Goal: Task Accomplishment & Management: Use online tool/utility

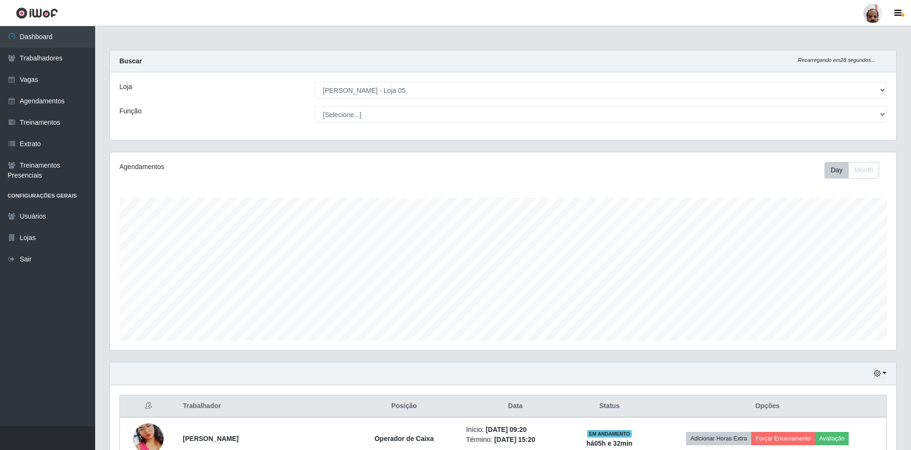
select select "252"
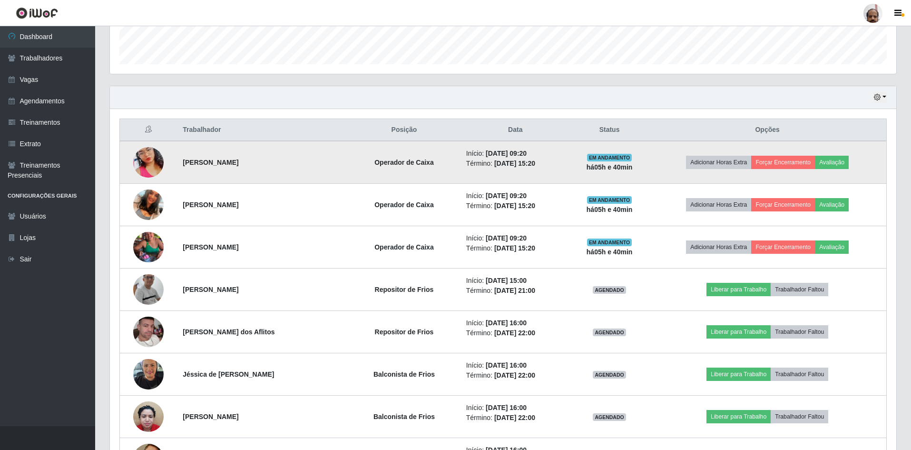
scroll to position [298, 0]
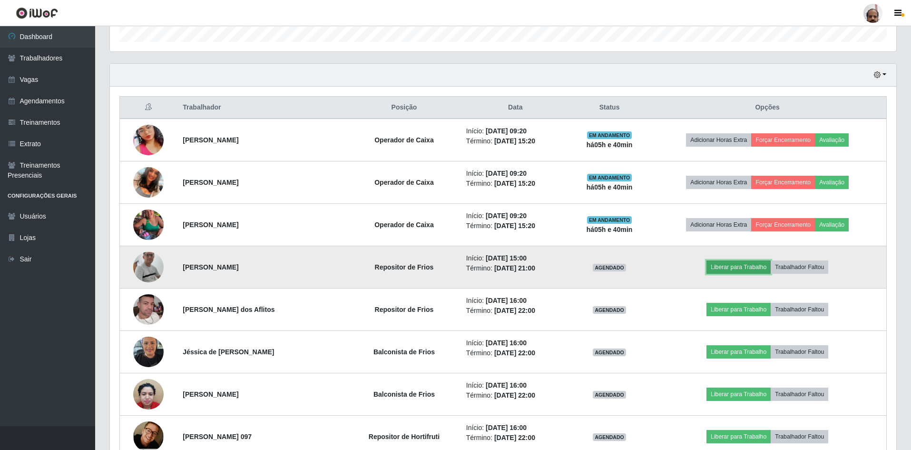
click at [757, 269] on button "Liberar para Trabalho" at bounding box center [739, 266] width 64 height 13
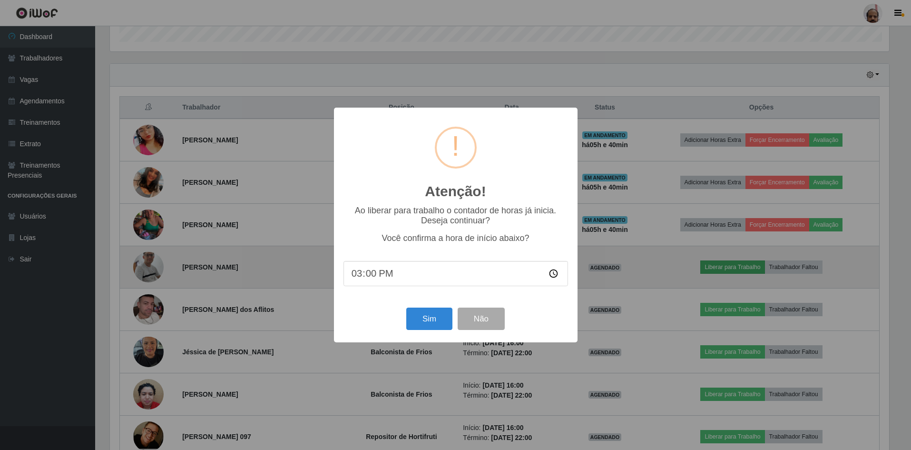
scroll to position [198, 782]
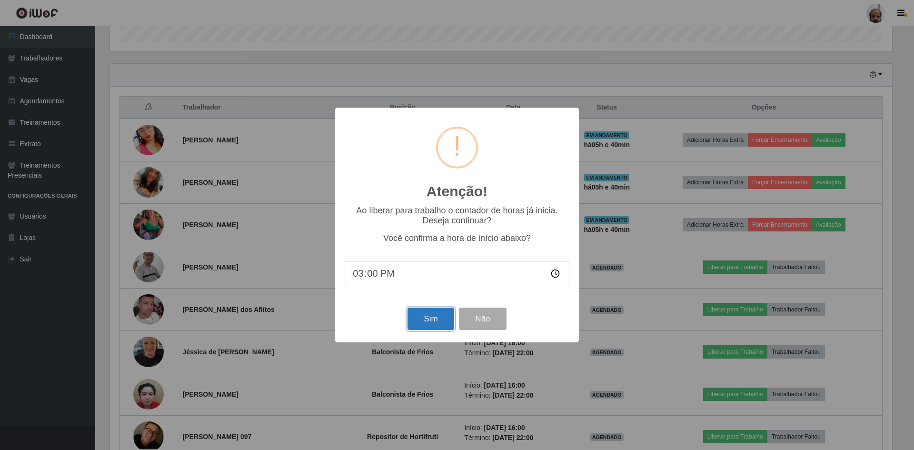
click at [437, 320] on button "Sim" at bounding box center [430, 318] width 46 height 22
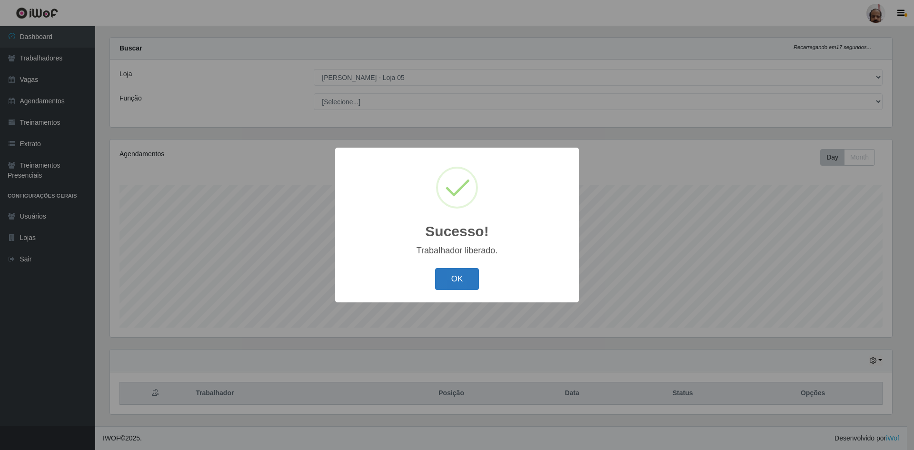
click at [451, 282] on button "OK" at bounding box center [457, 279] width 44 height 22
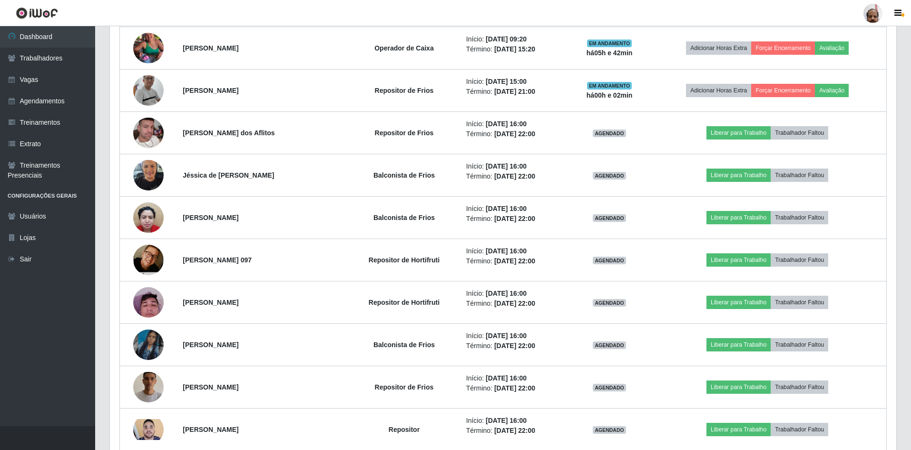
scroll to position [489, 0]
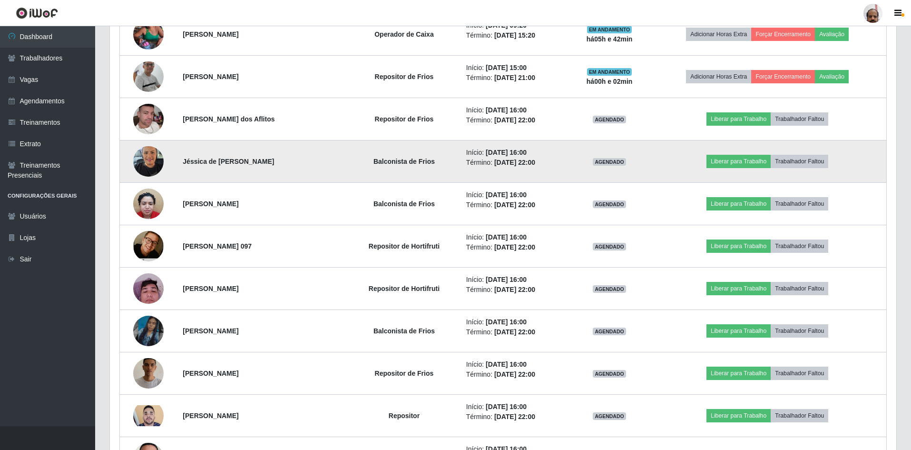
click at [154, 163] on img at bounding box center [148, 161] width 30 height 40
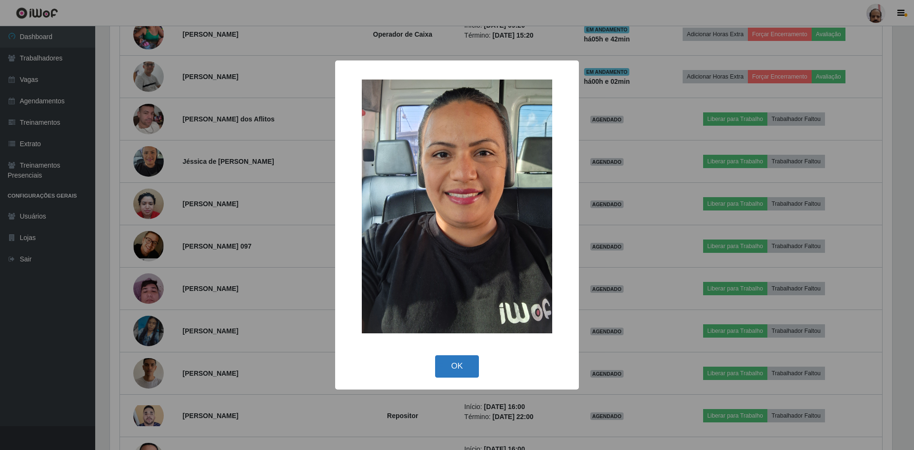
click at [459, 363] on button "OK" at bounding box center [457, 366] width 44 height 22
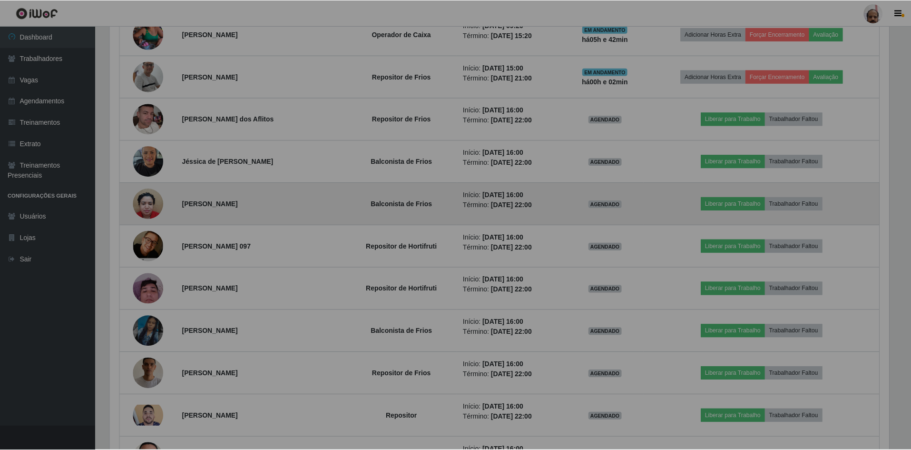
scroll to position [198, 787]
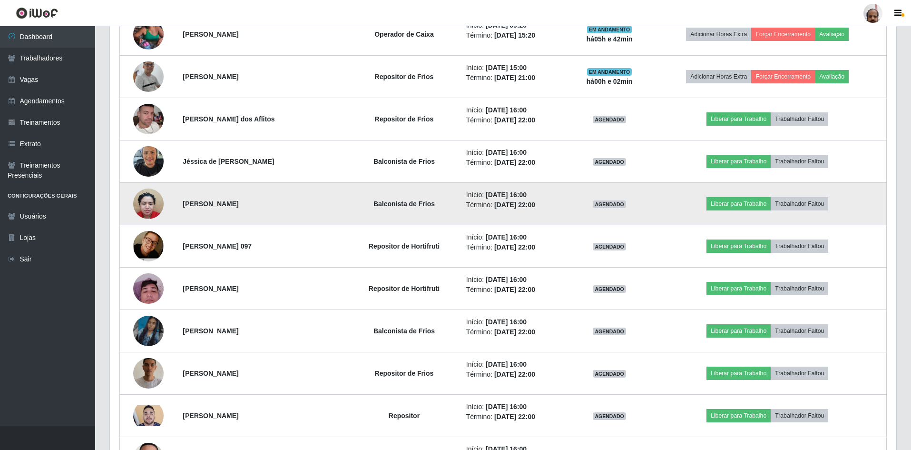
click at [142, 206] on img at bounding box center [148, 203] width 30 height 40
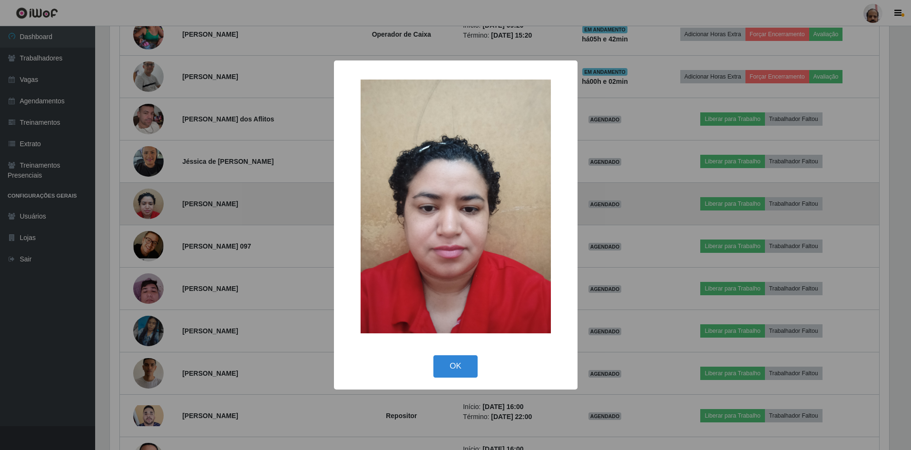
scroll to position [198, 782]
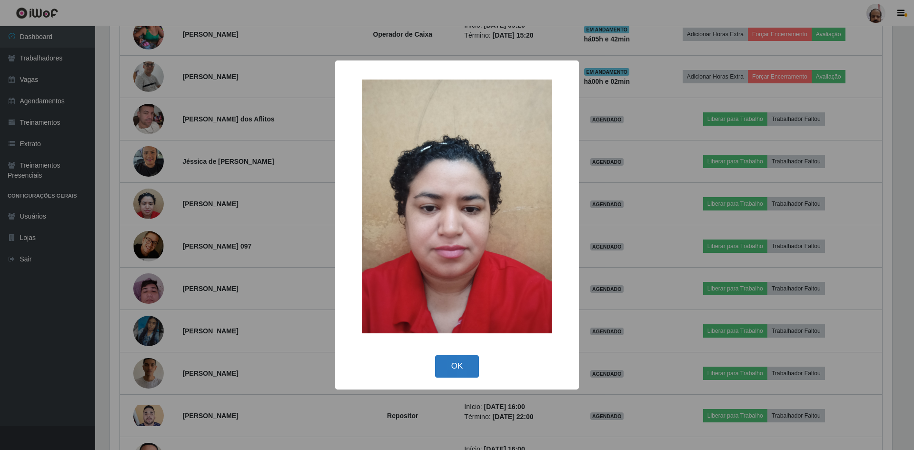
click at [461, 366] on button "OK" at bounding box center [457, 366] width 44 height 22
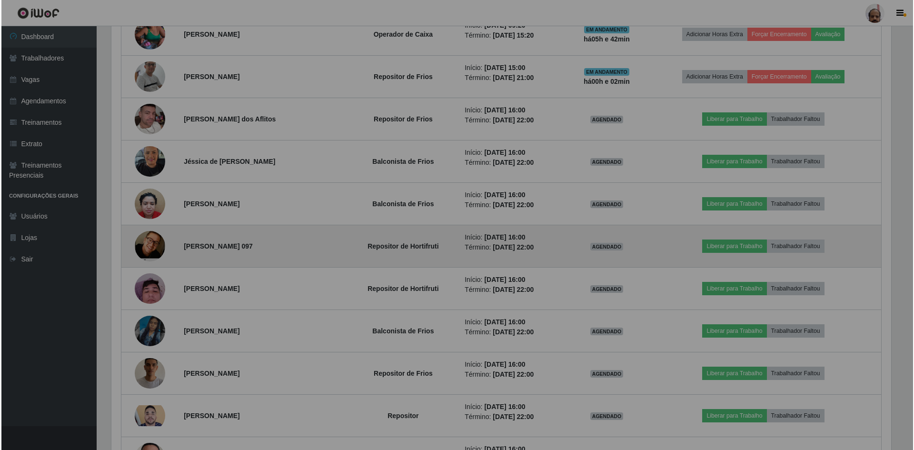
scroll to position [198, 787]
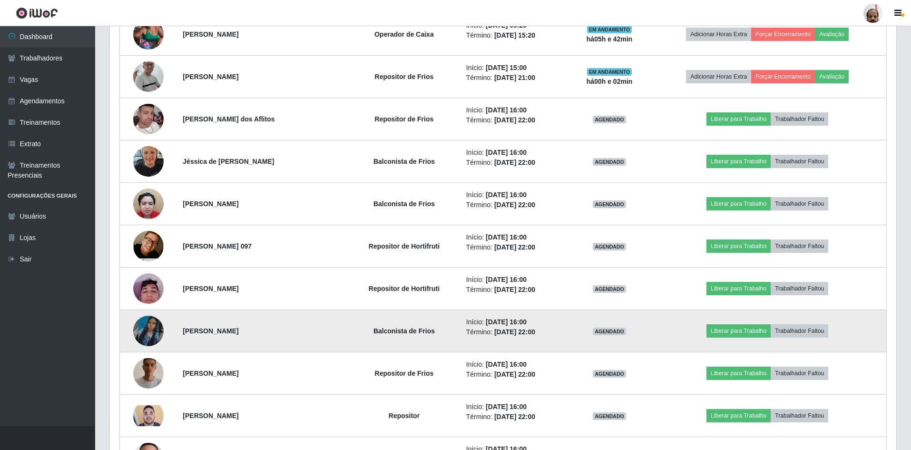
click at [155, 330] on img at bounding box center [148, 331] width 30 height 54
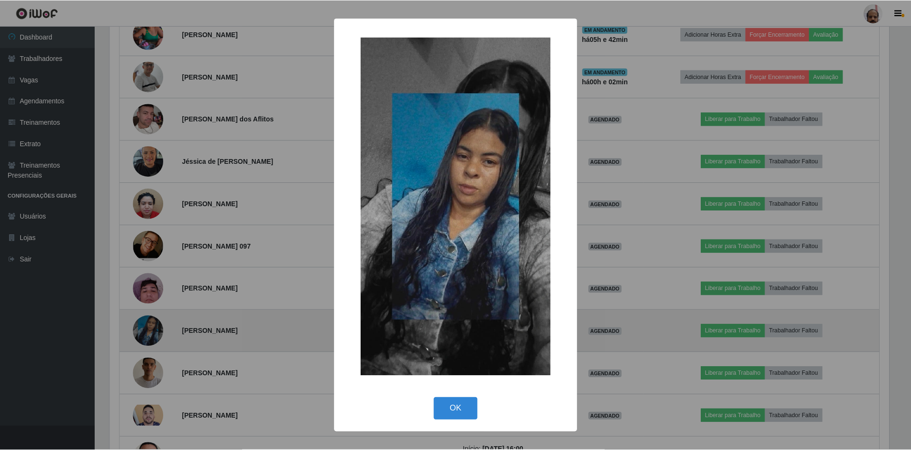
scroll to position [198, 782]
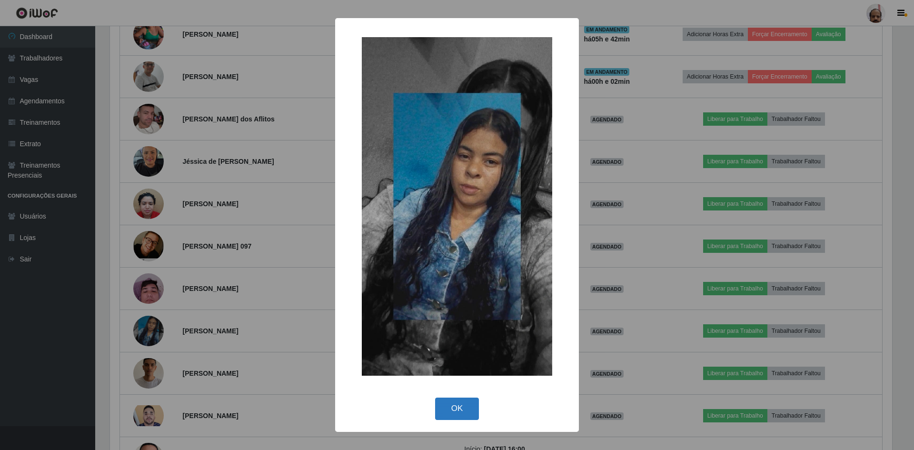
click at [454, 405] on button "OK" at bounding box center [457, 408] width 44 height 22
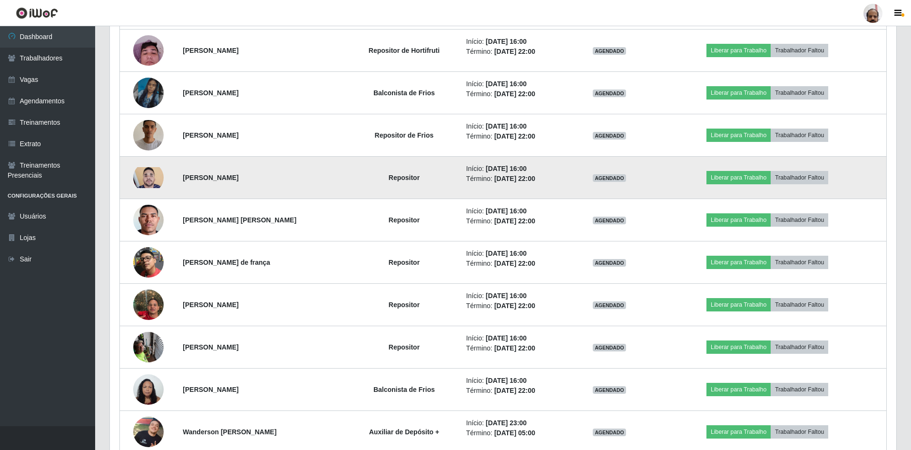
scroll to position [774, 0]
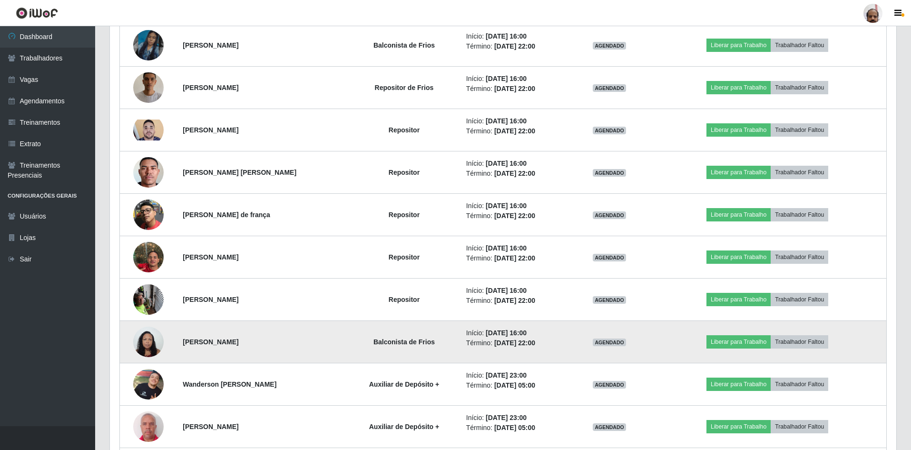
click at [141, 339] on img at bounding box center [148, 341] width 30 height 40
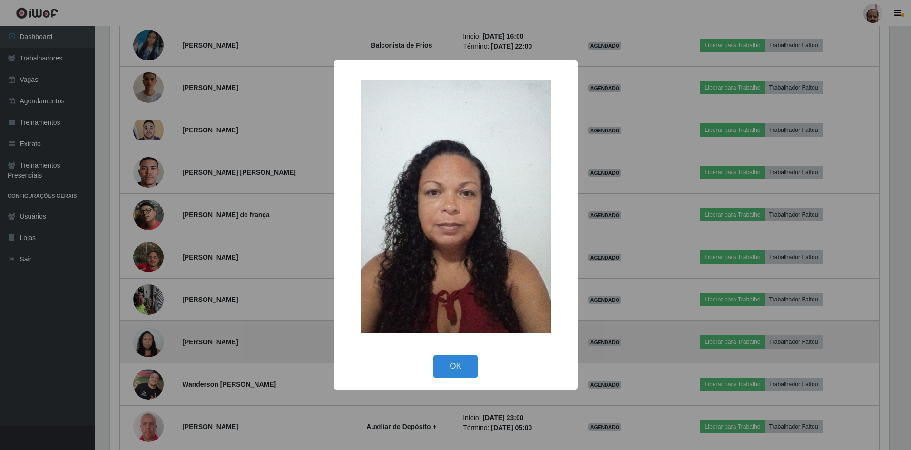
scroll to position [198, 782]
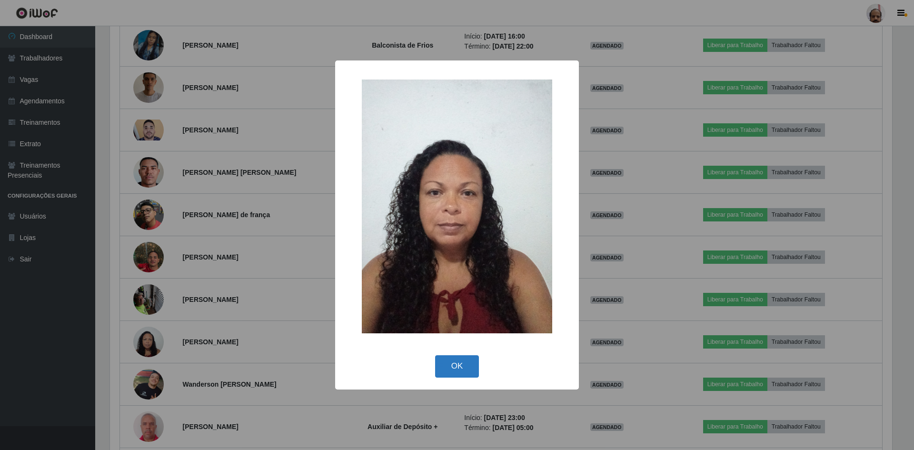
click at [467, 364] on button "OK" at bounding box center [457, 366] width 44 height 22
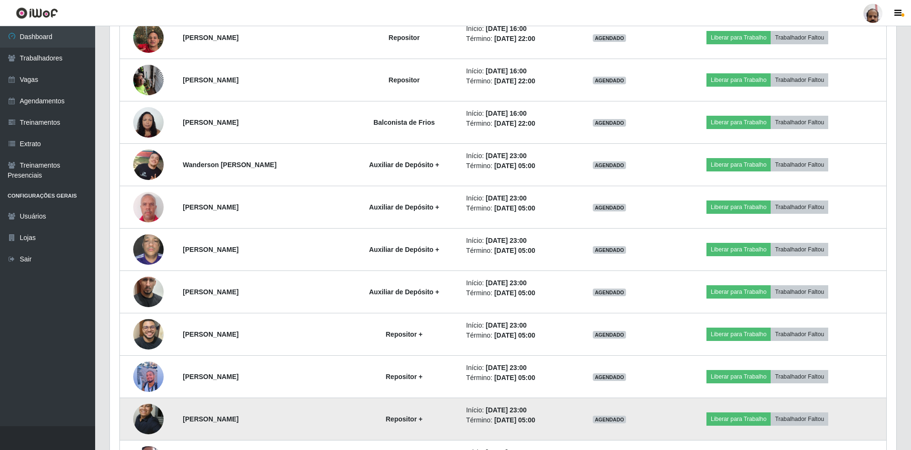
scroll to position [977, 0]
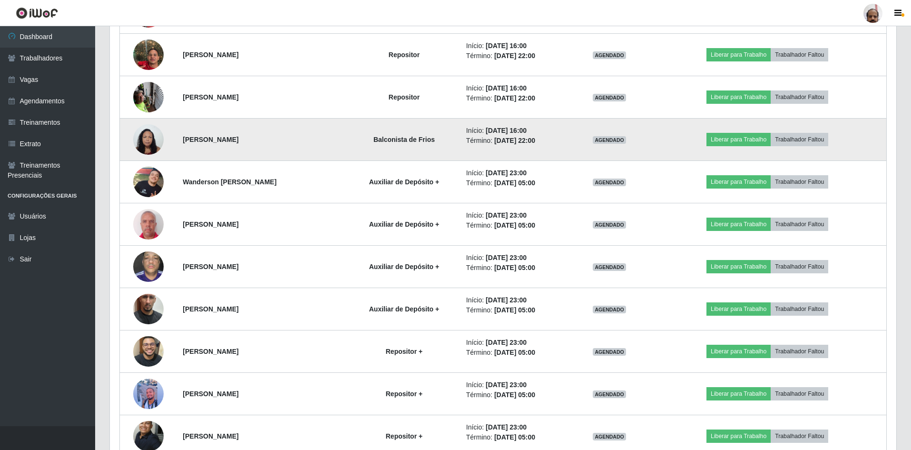
click at [144, 149] on img at bounding box center [148, 139] width 30 height 40
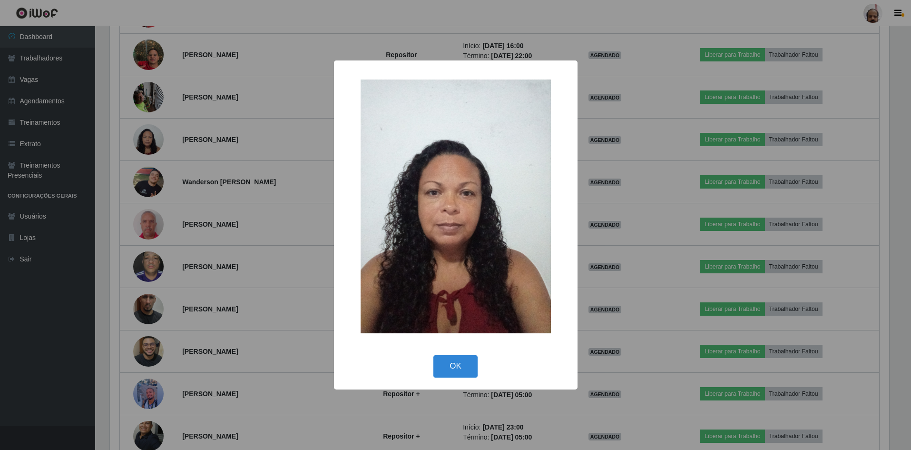
scroll to position [198, 782]
click at [472, 366] on button "OK" at bounding box center [457, 366] width 44 height 22
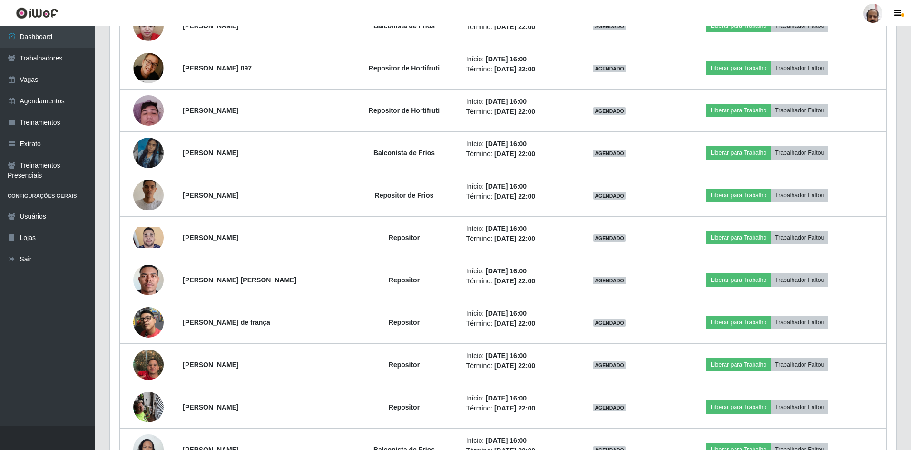
scroll to position [644, 0]
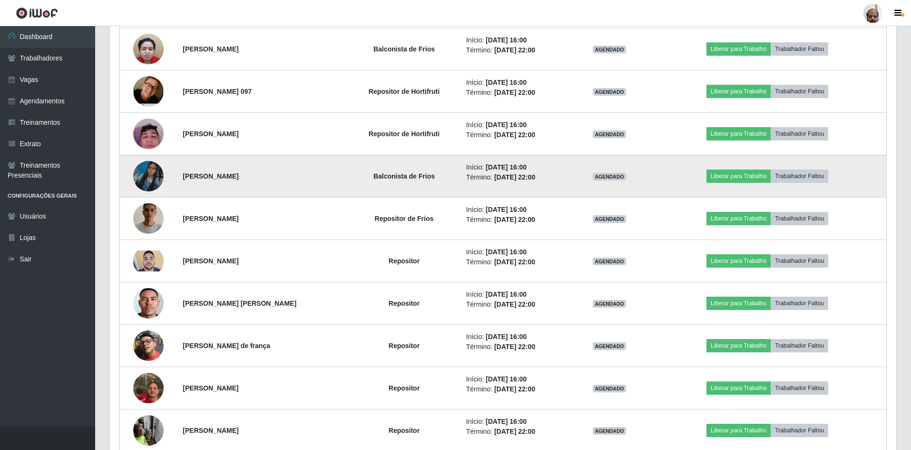
click at [149, 172] on img at bounding box center [148, 176] width 30 height 54
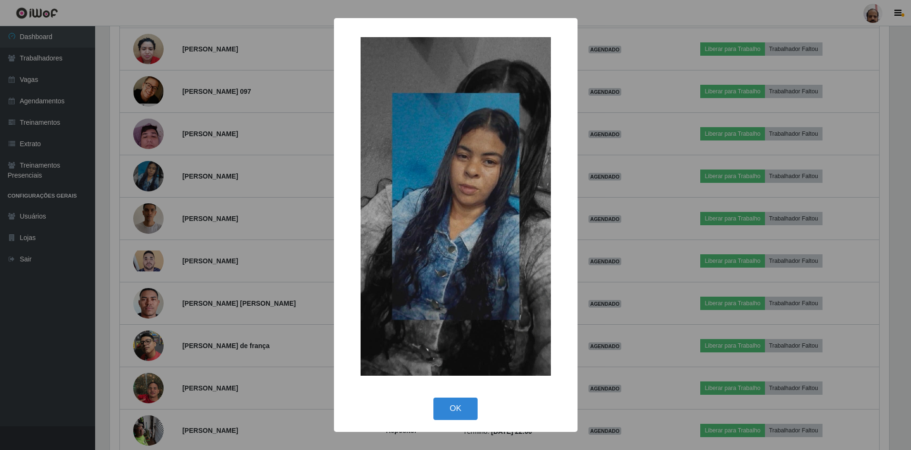
scroll to position [198, 782]
click at [458, 407] on button "OK" at bounding box center [457, 408] width 44 height 22
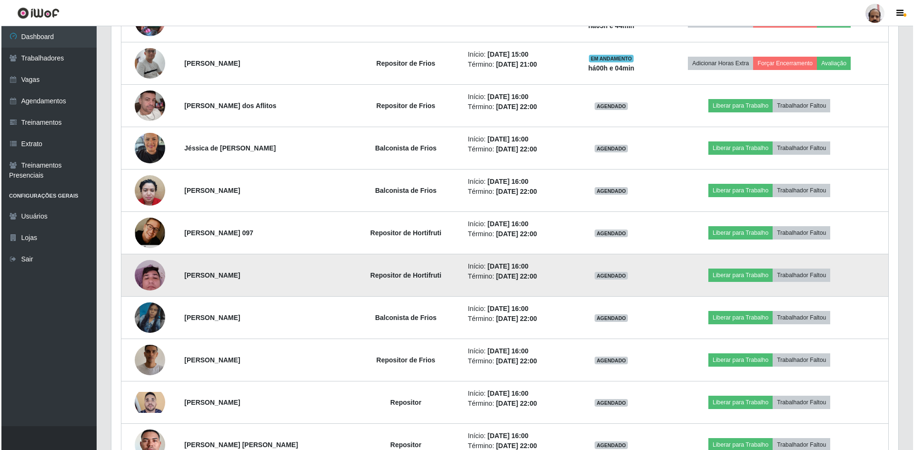
scroll to position [501, 0]
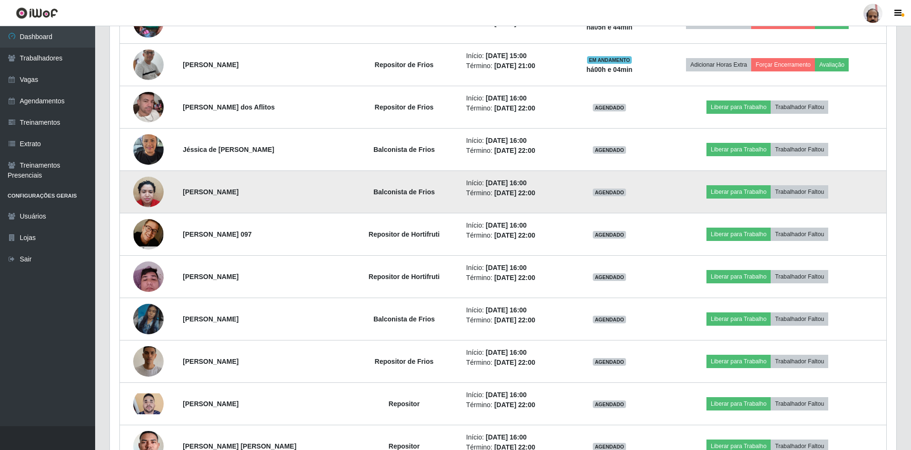
click at [154, 192] on img at bounding box center [148, 191] width 30 height 40
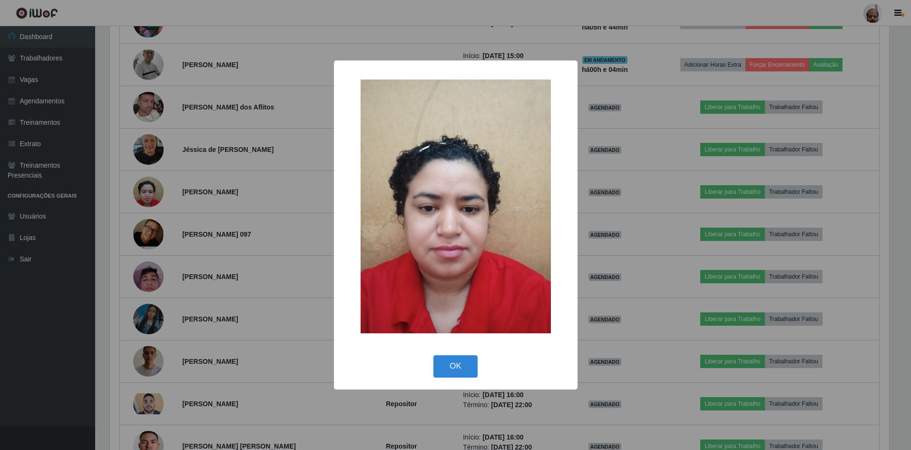
scroll to position [198, 782]
click at [447, 365] on button "OK" at bounding box center [457, 366] width 44 height 22
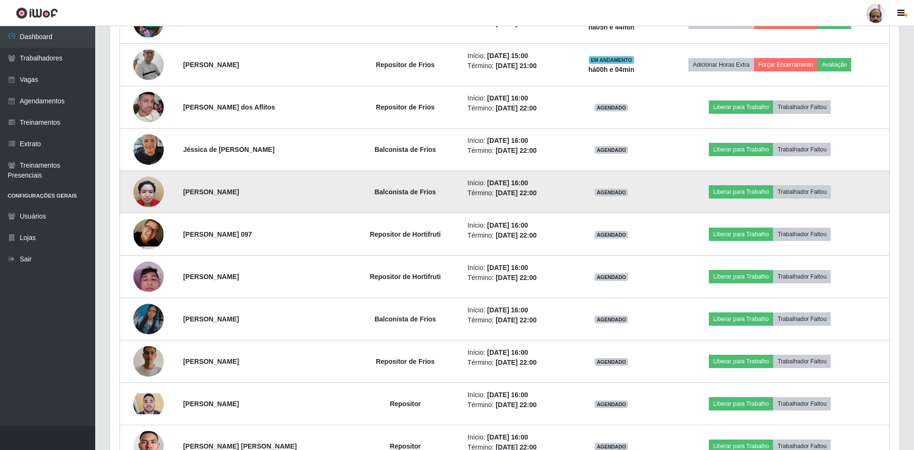
scroll to position [198, 787]
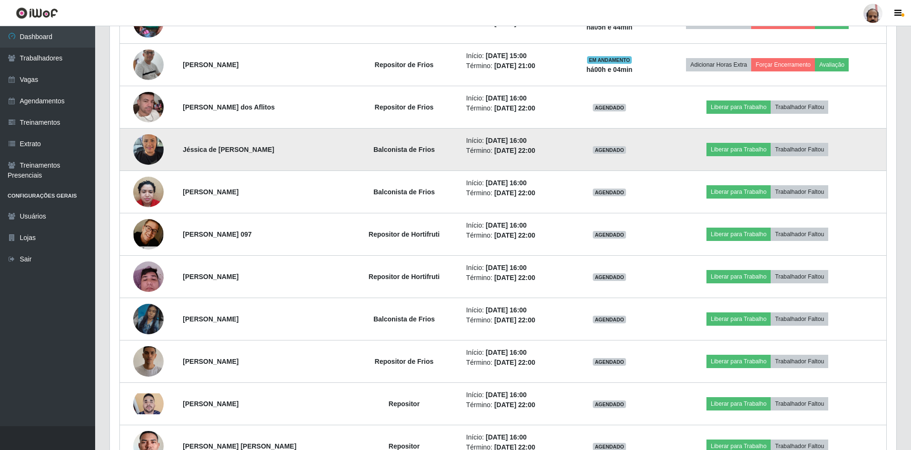
click at [151, 149] on img at bounding box center [148, 149] width 30 height 40
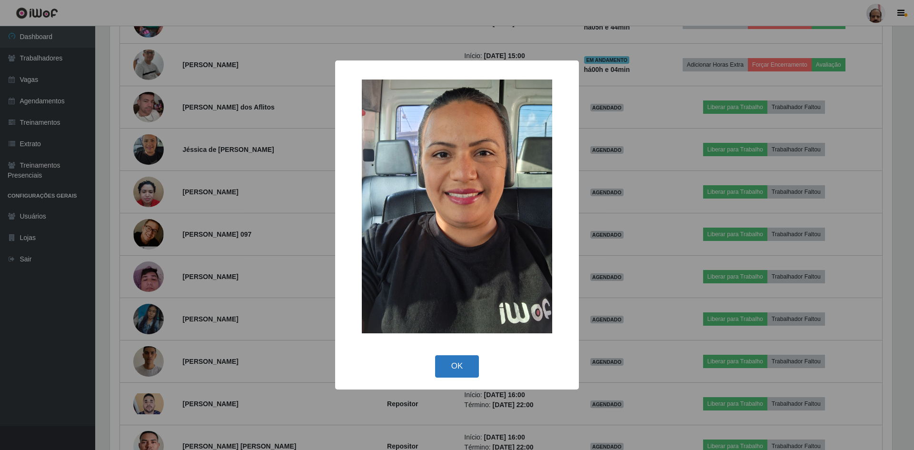
click at [459, 366] on button "OK" at bounding box center [457, 366] width 44 height 22
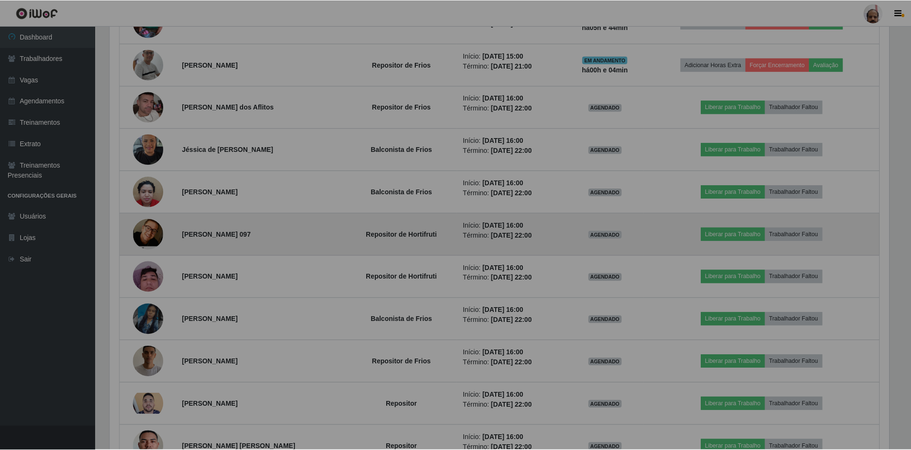
scroll to position [198, 787]
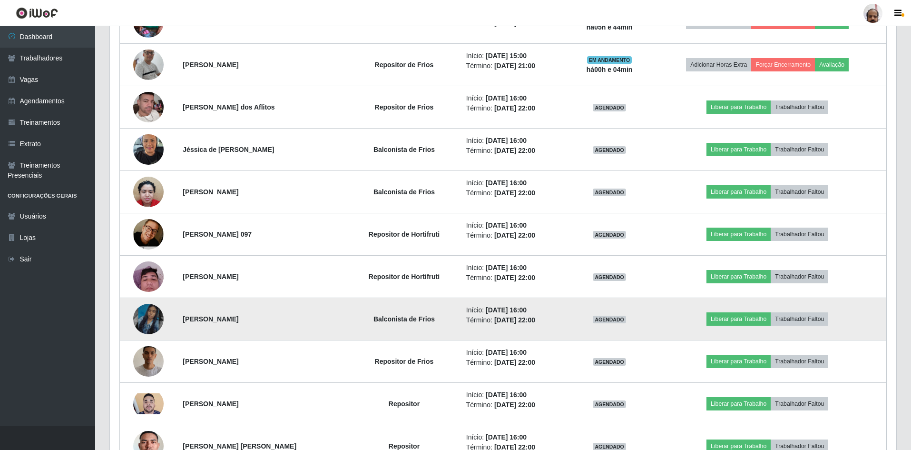
click at [152, 319] on img at bounding box center [148, 319] width 30 height 54
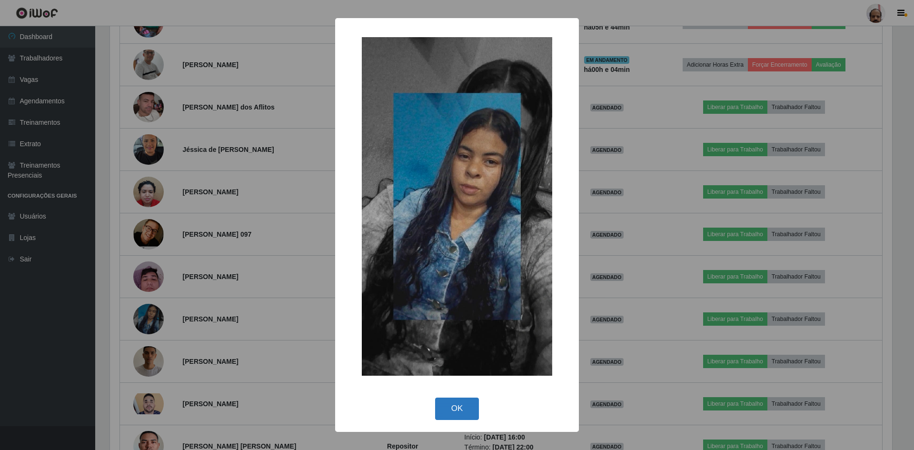
click at [471, 406] on button "OK" at bounding box center [457, 408] width 44 height 22
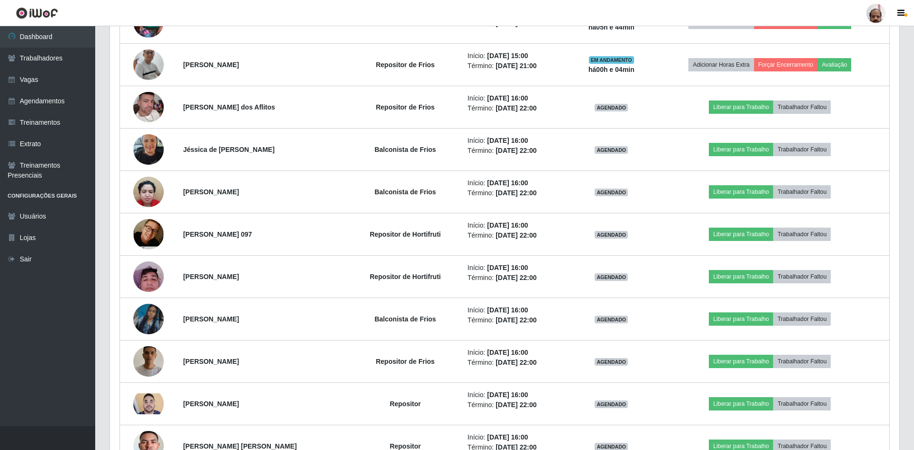
scroll to position [198, 787]
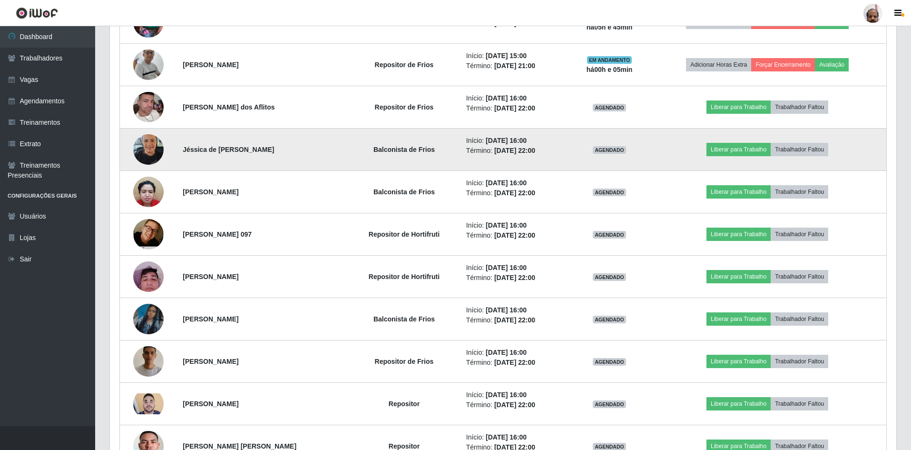
click at [203, 159] on td "Jéssica de [PERSON_NAME]" at bounding box center [262, 150] width 171 height 42
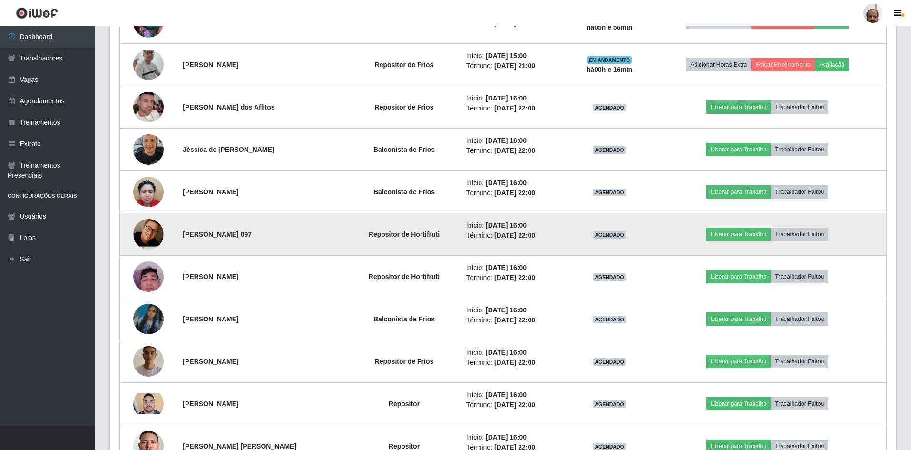
click at [149, 232] on img at bounding box center [148, 234] width 30 height 46
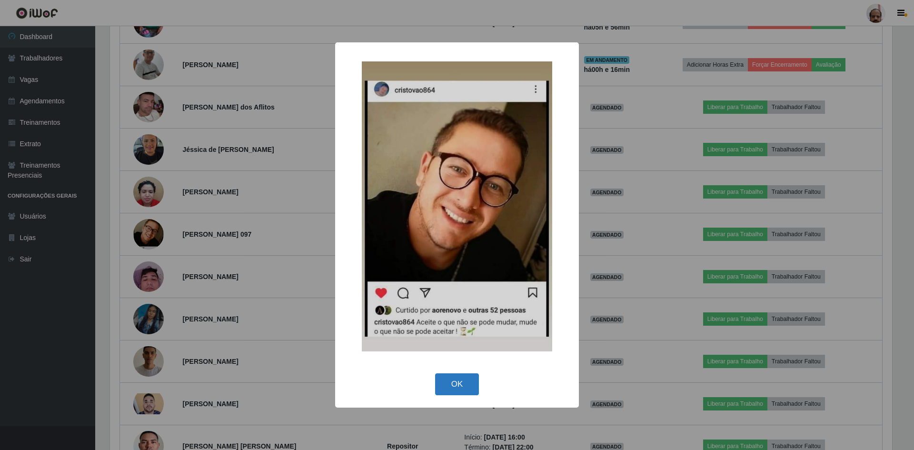
click at [455, 383] on button "OK" at bounding box center [457, 384] width 44 height 22
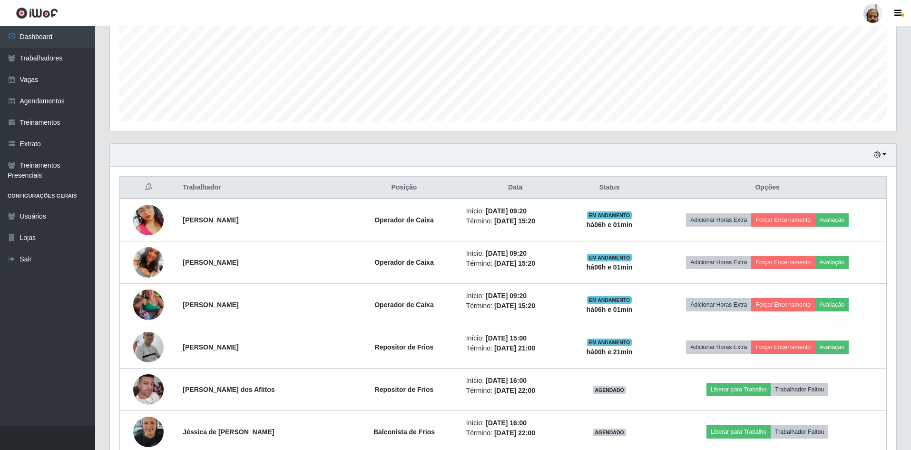
scroll to position [238, 0]
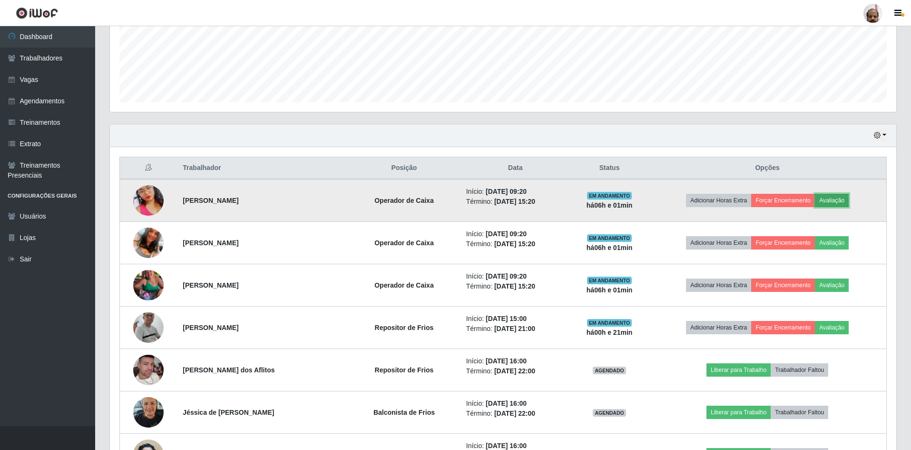
click at [832, 201] on button "Avaliação" at bounding box center [832, 200] width 34 height 13
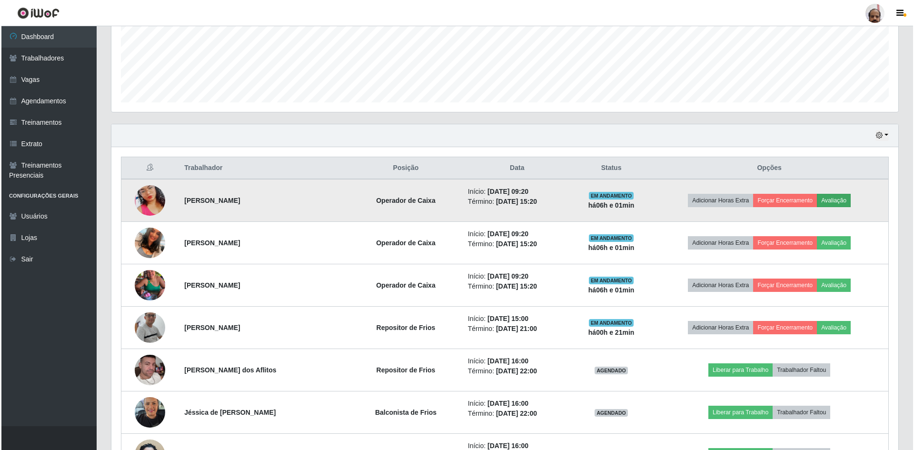
scroll to position [198, 782]
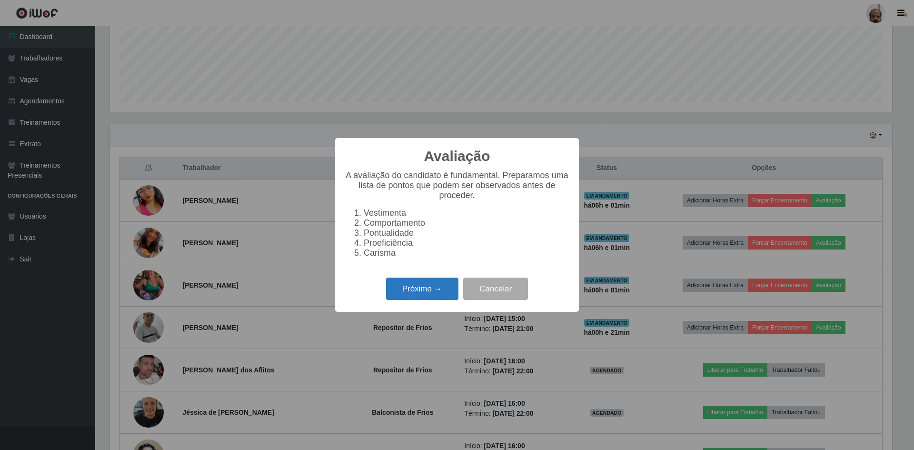
click at [436, 298] on button "Próximo →" at bounding box center [422, 288] width 72 height 22
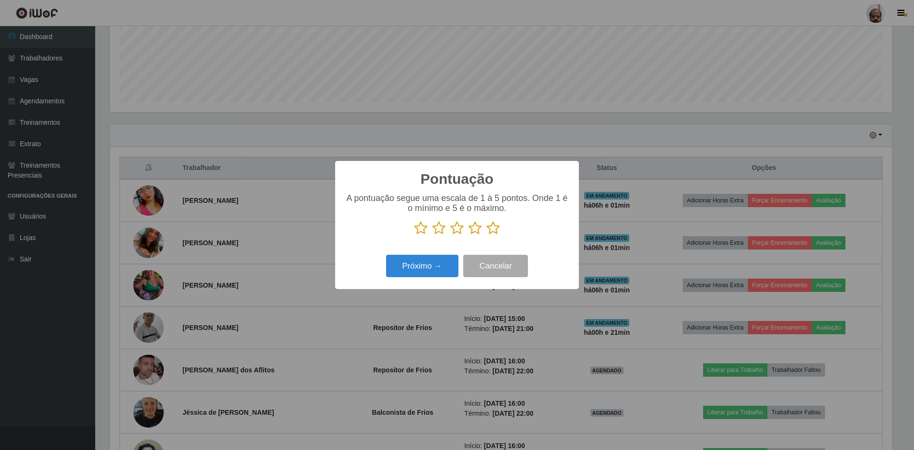
click at [496, 229] on icon at bounding box center [492, 228] width 13 height 14
click at [486, 235] on input "radio" at bounding box center [486, 235] width 0 height 0
click at [426, 265] on button "Próximo →" at bounding box center [422, 266] width 72 height 22
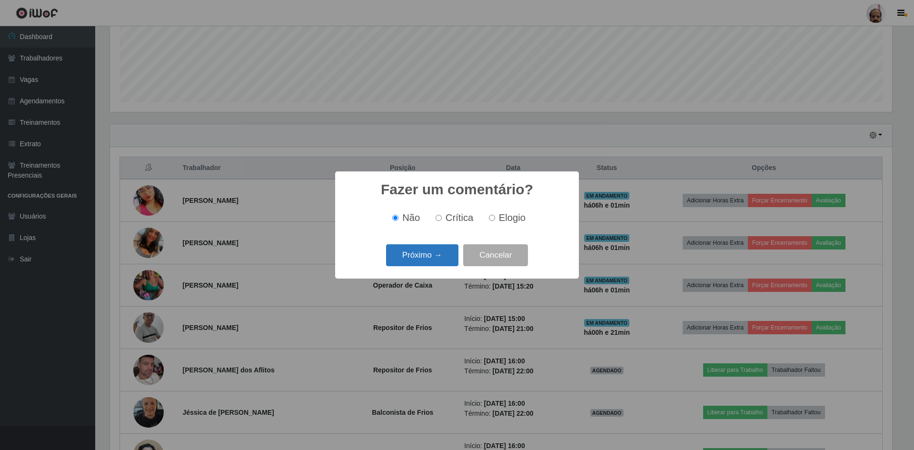
click at [437, 256] on button "Próximo →" at bounding box center [422, 255] width 72 height 22
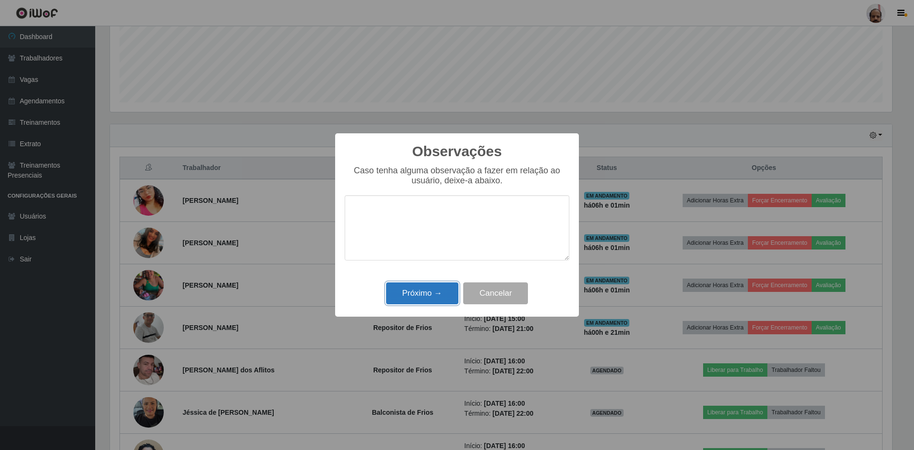
click at [435, 295] on button "Próximo →" at bounding box center [422, 293] width 72 height 22
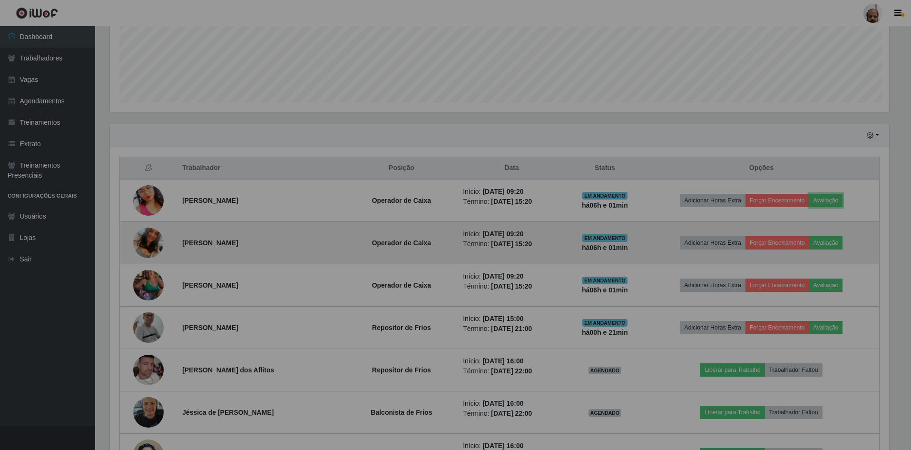
scroll to position [198, 787]
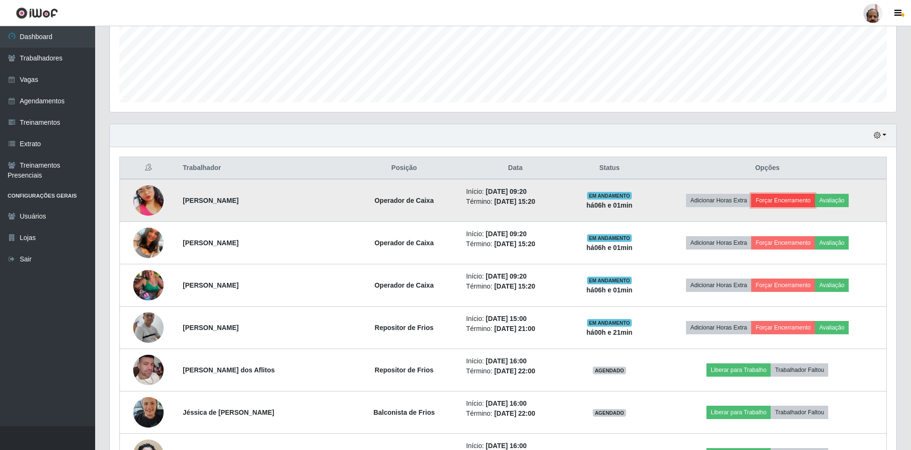
click at [769, 201] on button "Forçar Encerramento" at bounding box center [784, 200] width 64 height 13
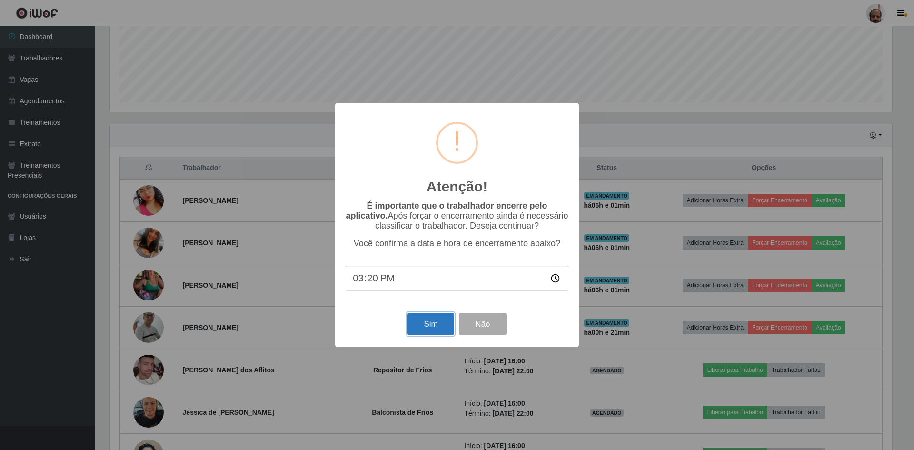
click at [438, 322] on button "Sim" at bounding box center [430, 324] width 46 height 22
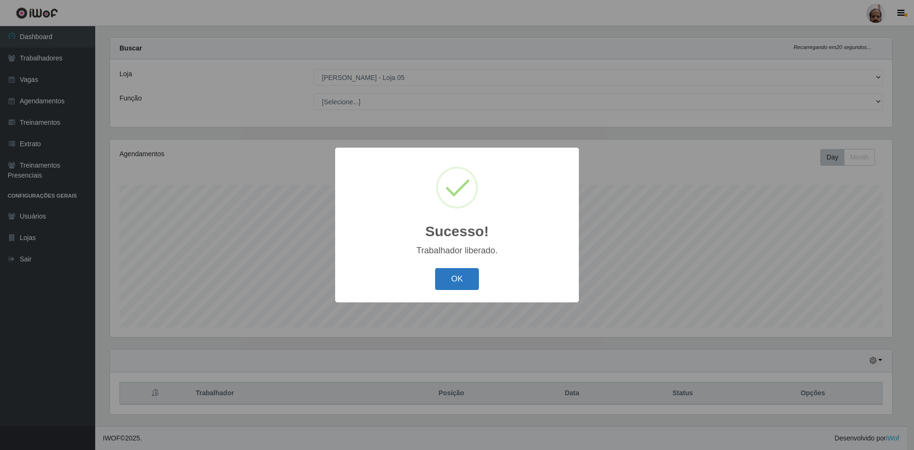
click at [452, 276] on button "OK" at bounding box center [457, 279] width 44 height 22
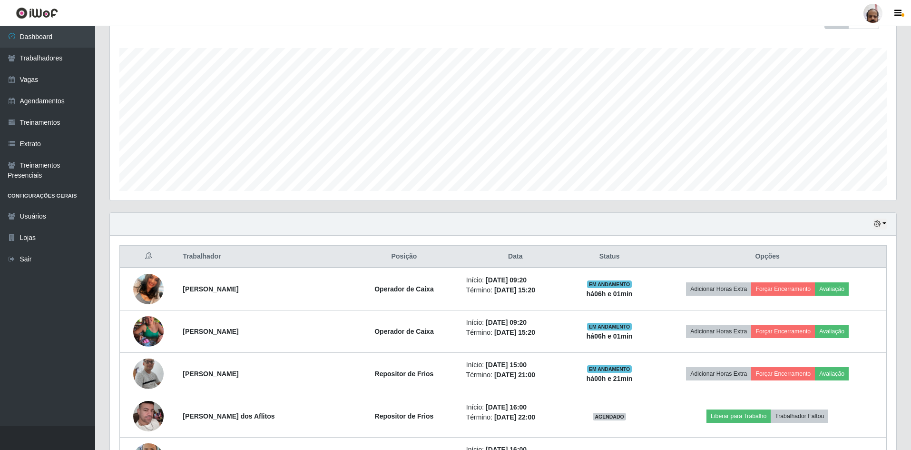
scroll to position [203, 0]
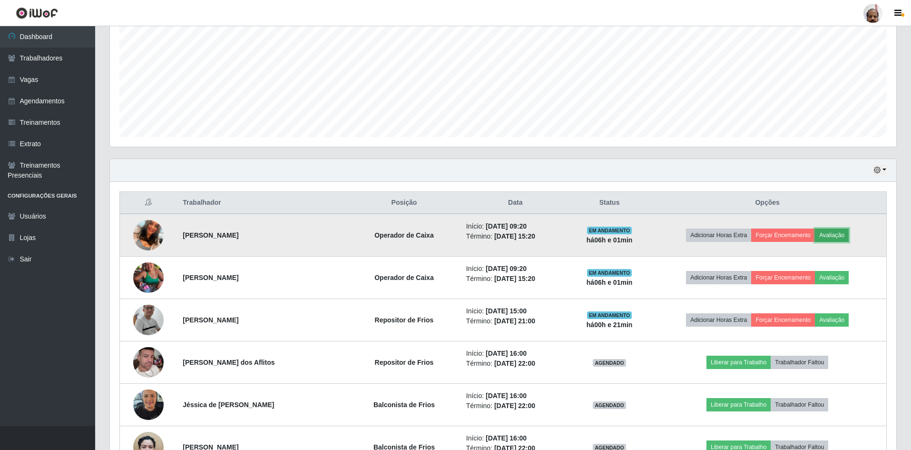
click at [838, 236] on button "Avaliação" at bounding box center [832, 234] width 34 height 13
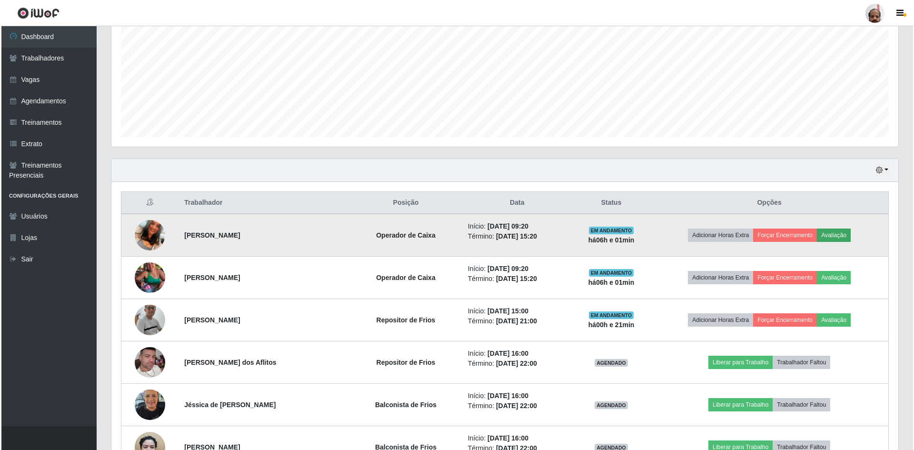
scroll to position [198, 782]
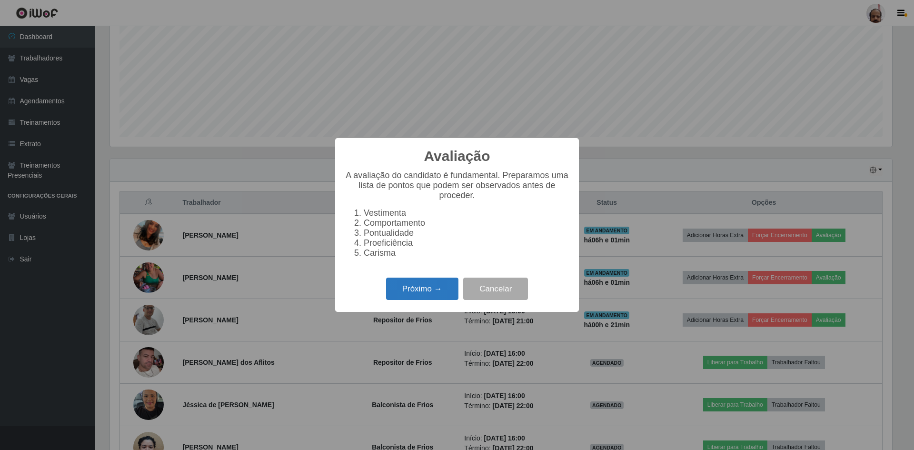
click at [426, 289] on button "Próximo →" at bounding box center [422, 288] width 72 height 22
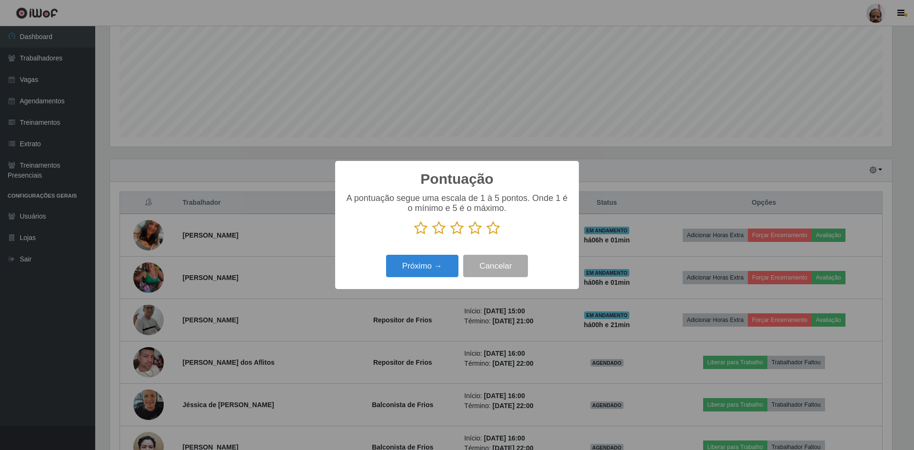
click at [494, 230] on icon at bounding box center [492, 228] width 13 height 14
click at [486, 235] on input "radio" at bounding box center [486, 235] width 0 height 0
click at [416, 269] on button "Próximo →" at bounding box center [422, 266] width 72 height 22
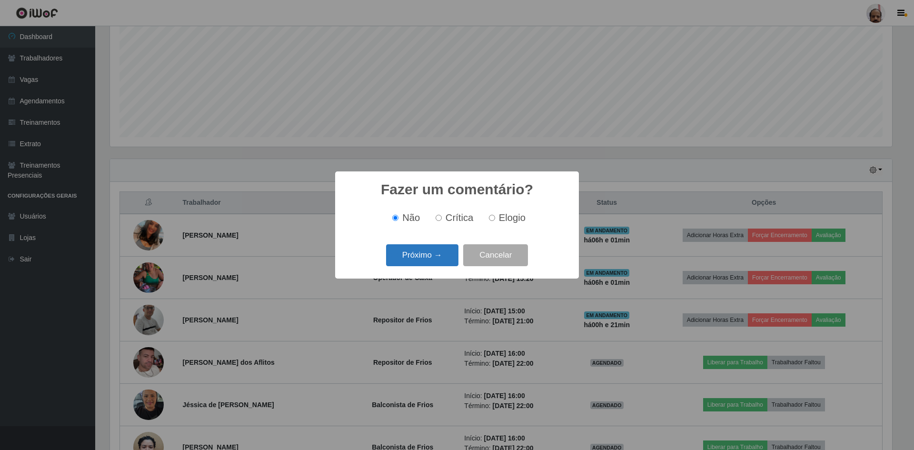
click at [427, 260] on button "Próximo →" at bounding box center [422, 255] width 72 height 22
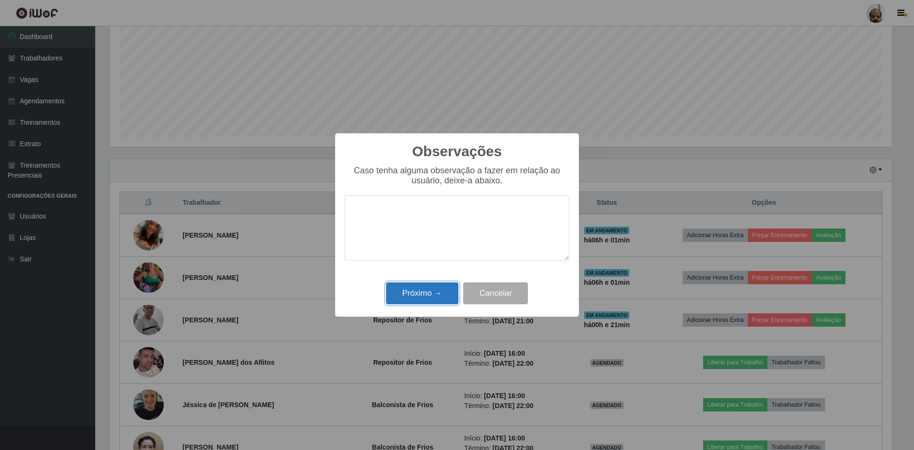
click at [437, 291] on button "Próximo →" at bounding box center [422, 293] width 72 height 22
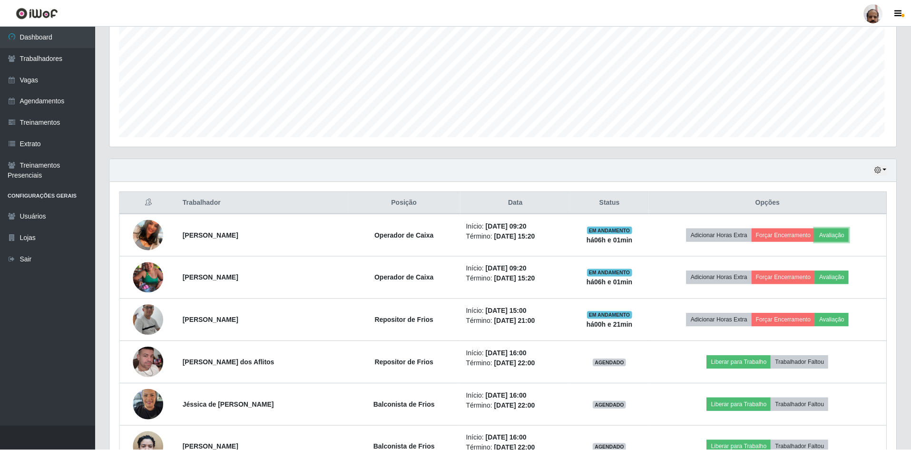
scroll to position [198, 787]
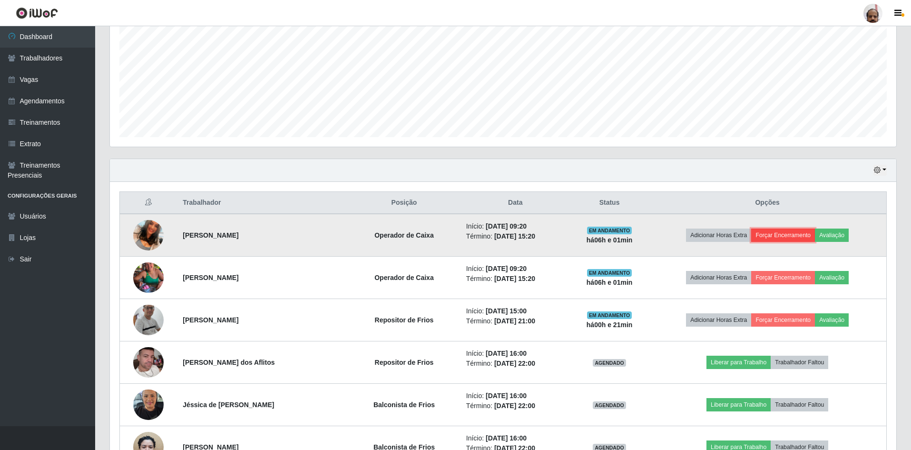
click at [774, 233] on button "Forçar Encerramento" at bounding box center [784, 234] width 64 height 13
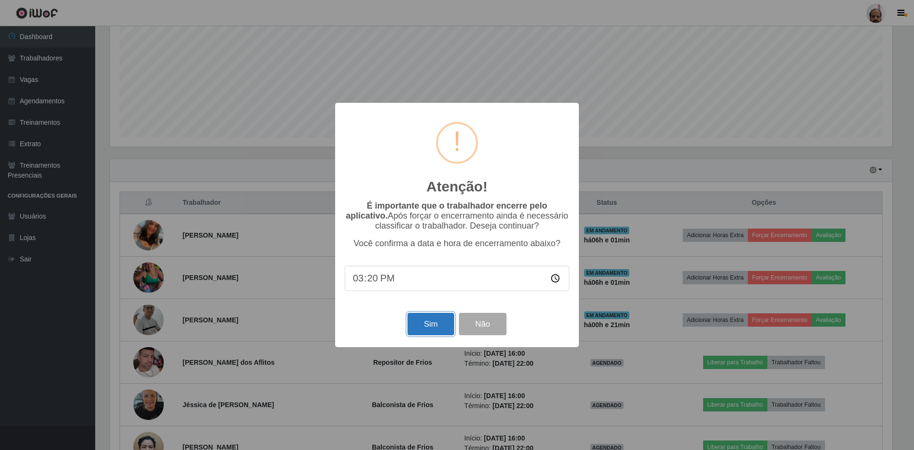
click at [432, 321] on button "Sim" at bounding box center [430, 324] width 46 height 22
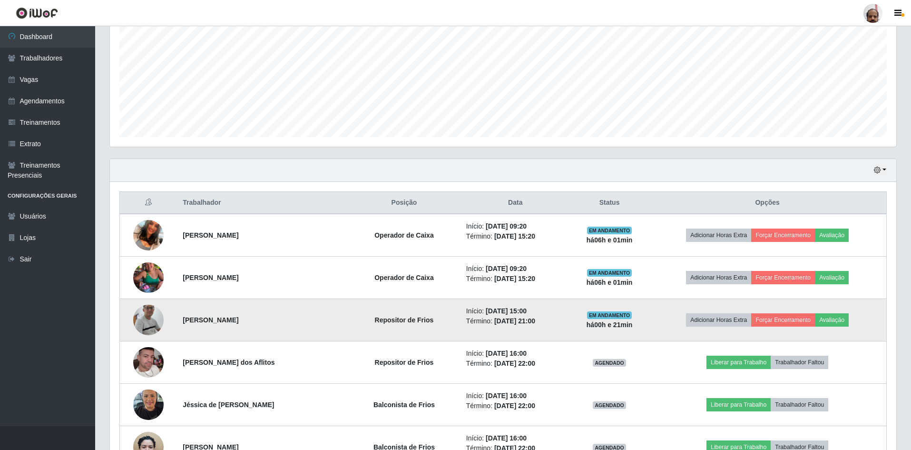
scroll to position [0, 0]
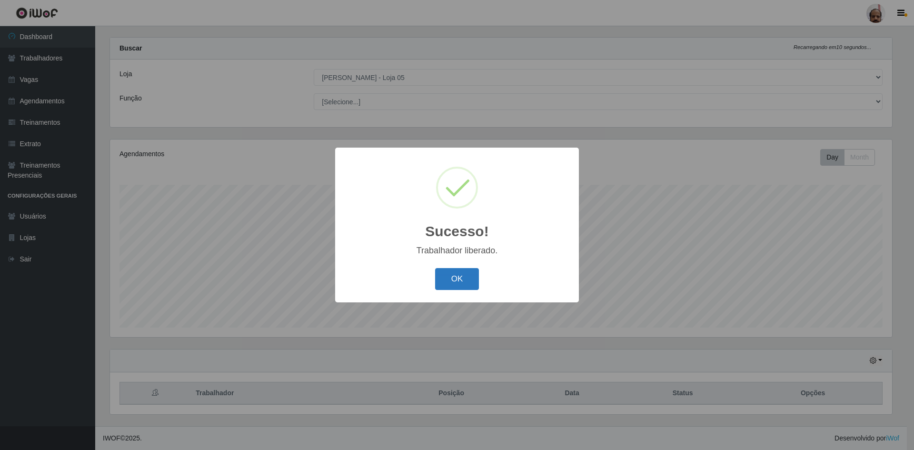
click at [451, 282] on button "OK" at bounding box center [457, 279] width 44 height 22
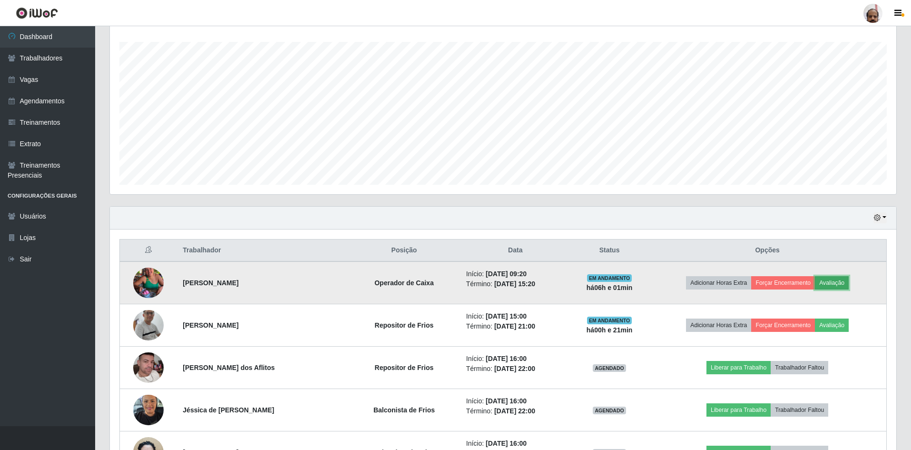
click at [834, 281] on button "Avaliação" at bounding box center [832, 282] width 34 height 13
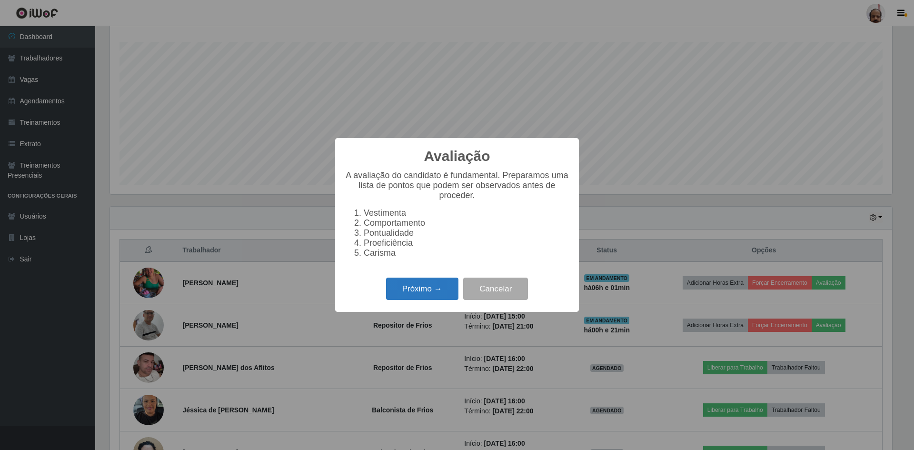
click at [436, 290] on button "Próximo →" at bounding box center [422, 288] width 72 height 22
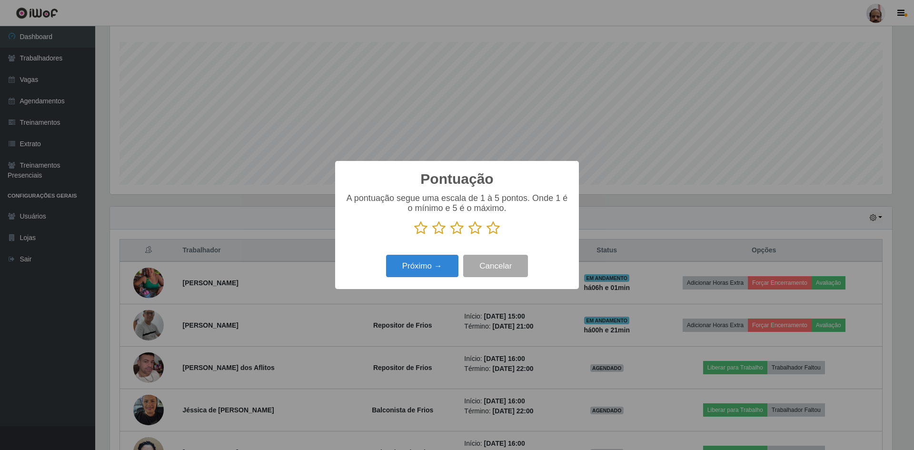
click at [491, 228] on icon at bounding box center [492, 228] width 13 height 14
click at [486, 235] on input "radio" at bounding box center [486, 235] width 0 height 0
click at [432, 270] on button "Próximo →" at bounding box center [422, 266] width 72 height 22
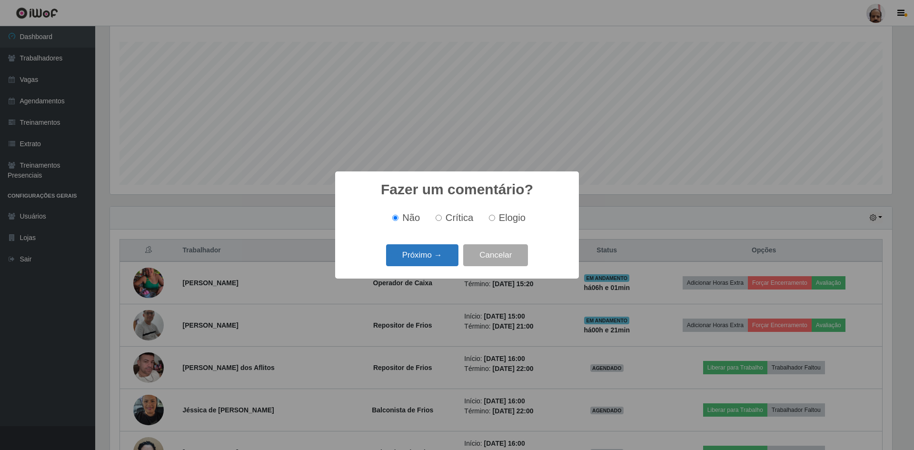
click at [446, 258] on button "Próximo →" at bounding box center [422, 255] width 72 height 22
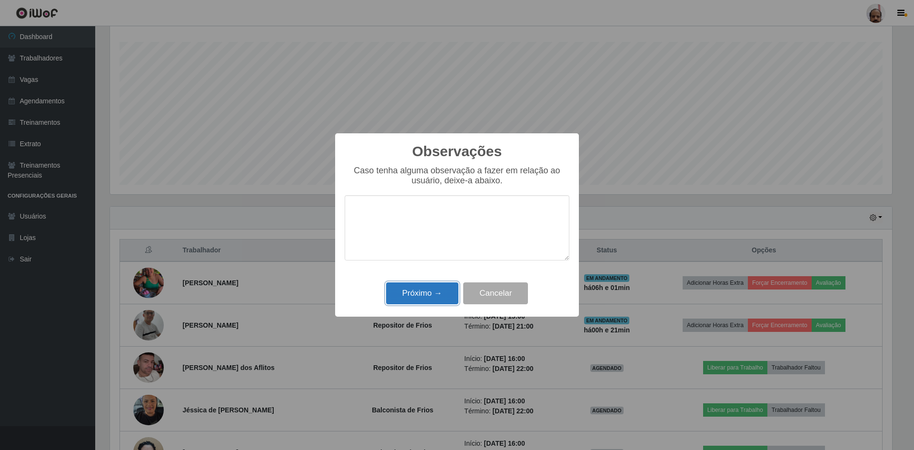
click at [427, 292] on button "Próximo →" at bounding box center [422, 293] width 72 height 22
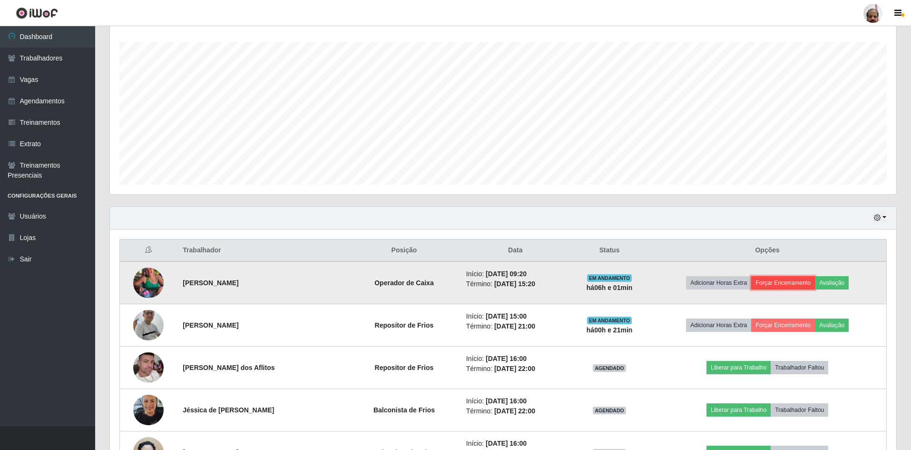
click at [773, 281] on button "Forçar Encerramento" at bounding box center [784, 282] width 64 height 13
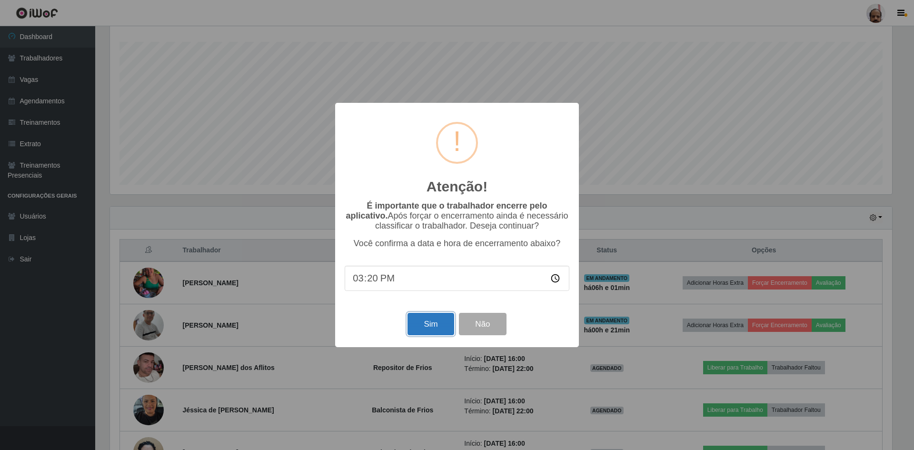
click at [423, 322] on button "Sim" at bounding box center [430, 324] width 46 height 22
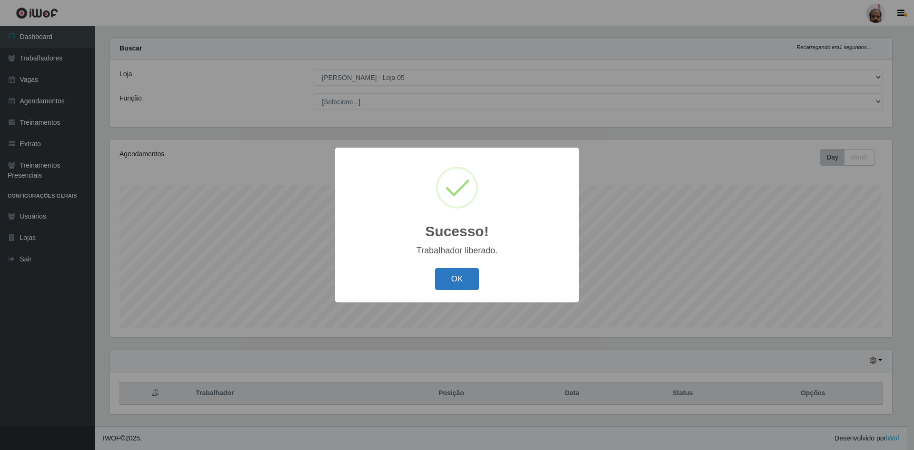
click at [470, 282] on button "OK" at bounding box center [457, 279] width 44 height 22
